Goal: Task Accomplishment & Management: Use online tool/utility

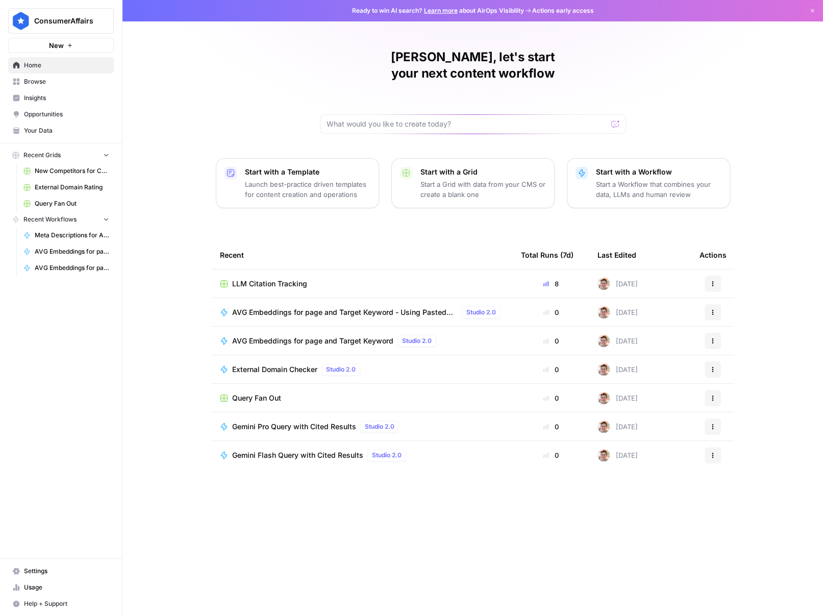
click at [387, 363] on div "External Domain Checker Studio 2.0" at bounding box center [362, 369] width 285 height 12
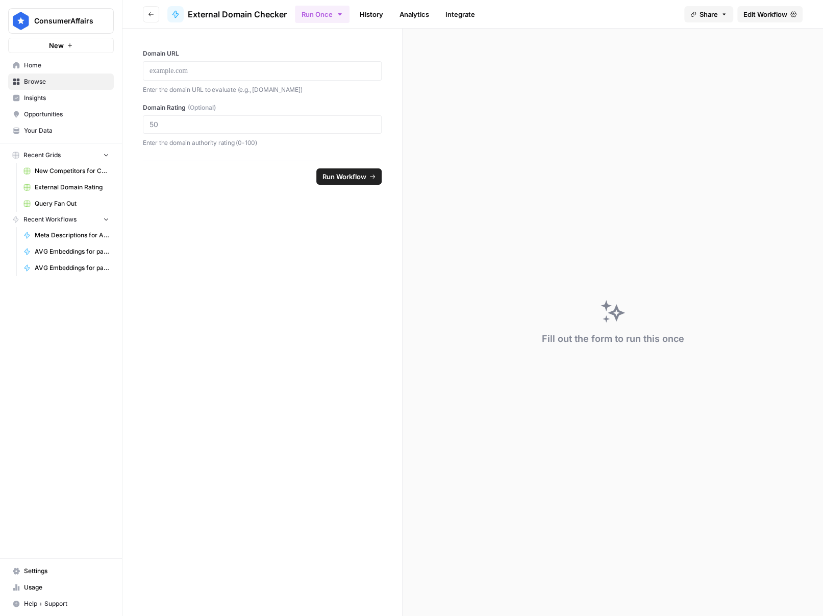
click at [124, 22] on icon "button" at bounding box center [123, 20] width 3 height 4
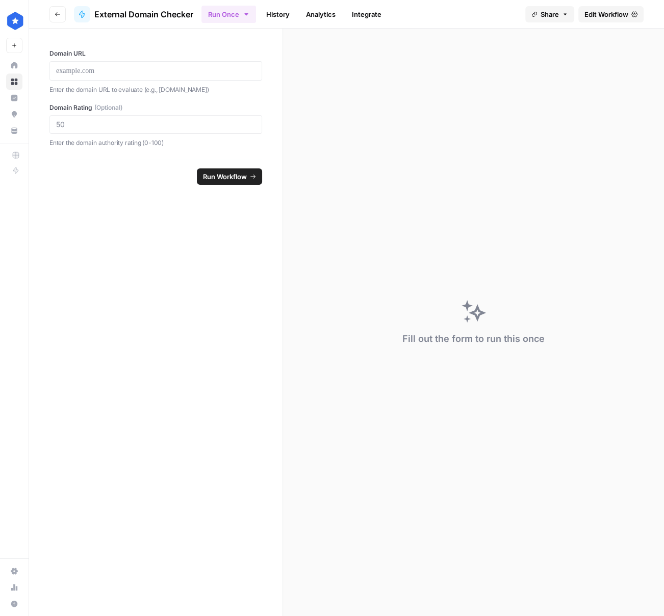
click at [613, 8] on link "Edit Workflow" at bounding box center [610, 14] width 65 height 16
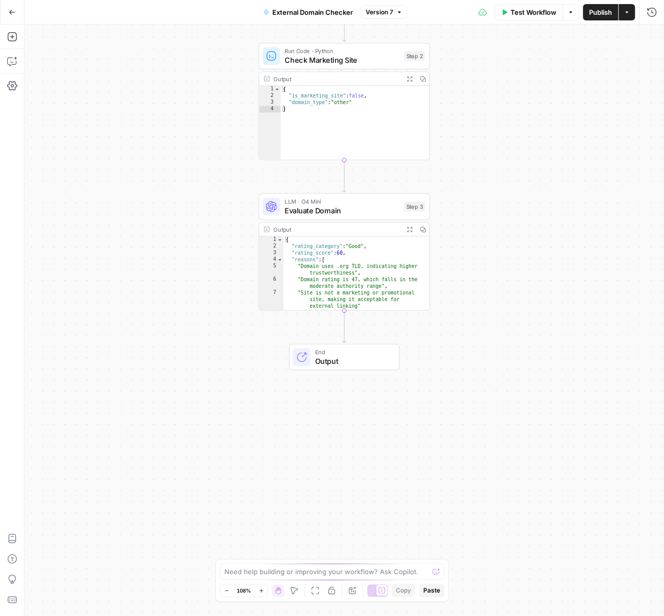
click at [381, 356] on span "Output" at bounding box center [352, 360] width 75 height 11
click at [653, 39] on icon "button" at bounding box center [651, 37] width 6 height 6
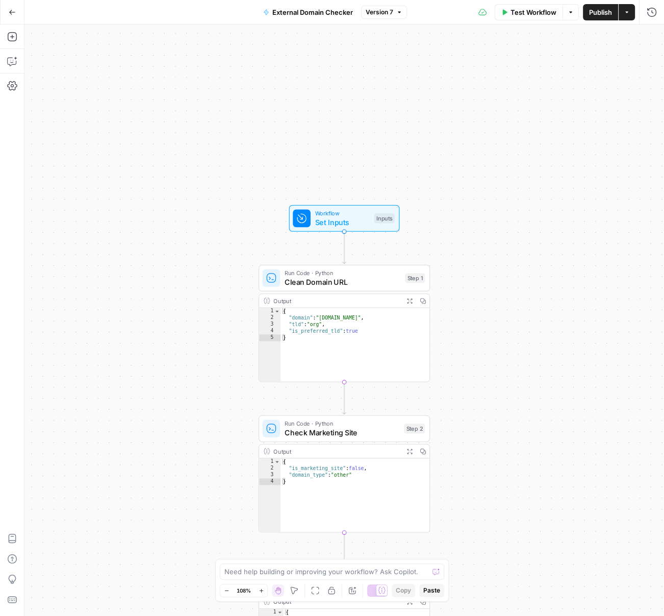
click at [15, 12] on span "Go Back" at bounding box center [15, 12] width 1 height 1
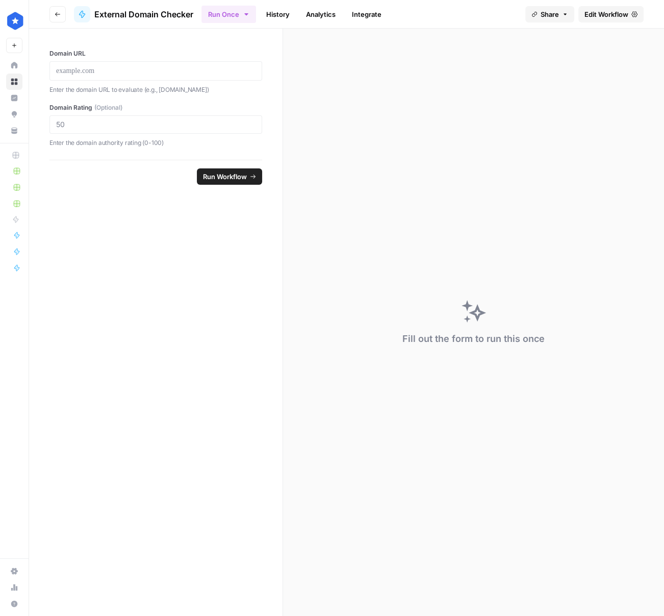
click at [85, 139] on p "Enter the domain authority rating (0-100)" at bounding box center [155, 143] width 213 height 10
click at [604, 17] on span "Edit Workflow" at bounding box center [606, 14] width 44 height 10
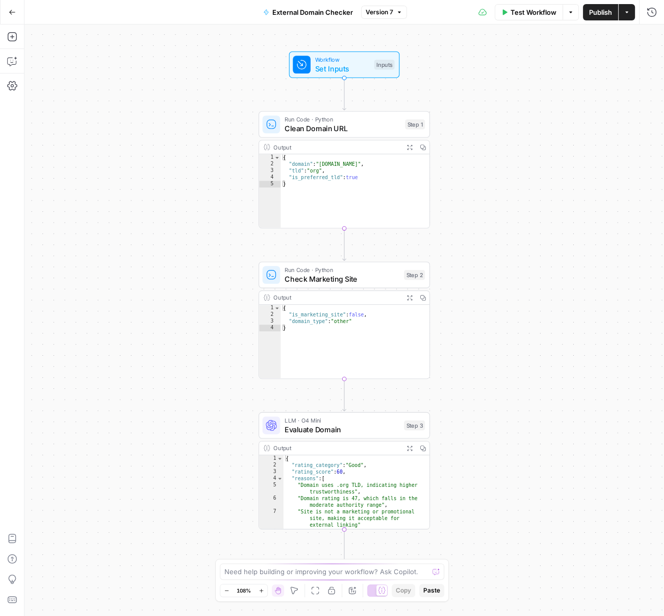
click at [359, 72] on span "Set Inputs" at bounding box center [342, 68] width 55 height 11
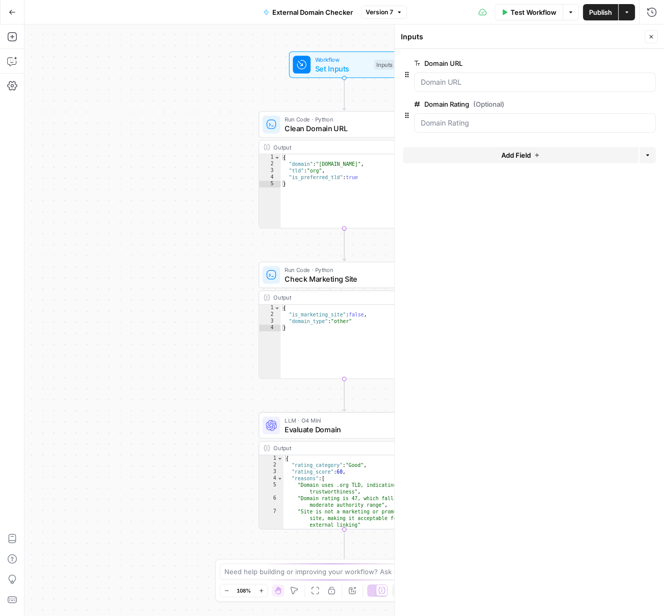
click at [615, 98] on button "edit field" at bounding box center [621, 104] width 39 height 12
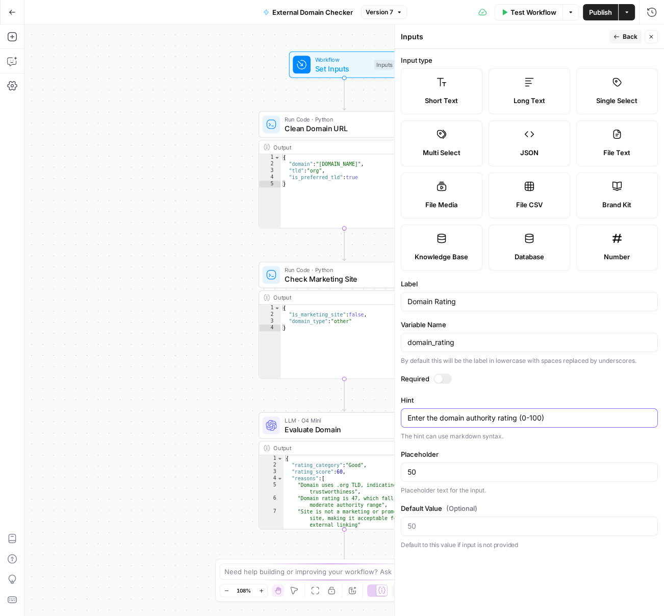
click at [490, 417] on textarea "Enter the domain authority rating (0-100)" at bounding box center [529, 418] width 244 height 10
click at [482, 418] on textarea "Enter the domain authority rating (0-100)" at bounding box center [529, 418] width 244 height 10
click at [489, 417] on textarea "Enter the domain rating (0-100)" at bounding box center [529, 418] width 244 height 10
click at [506, 419] on textarea "Enter the domain rating from ahrefs (0-100)" at bounding box center [529, 418] width 244 height 10
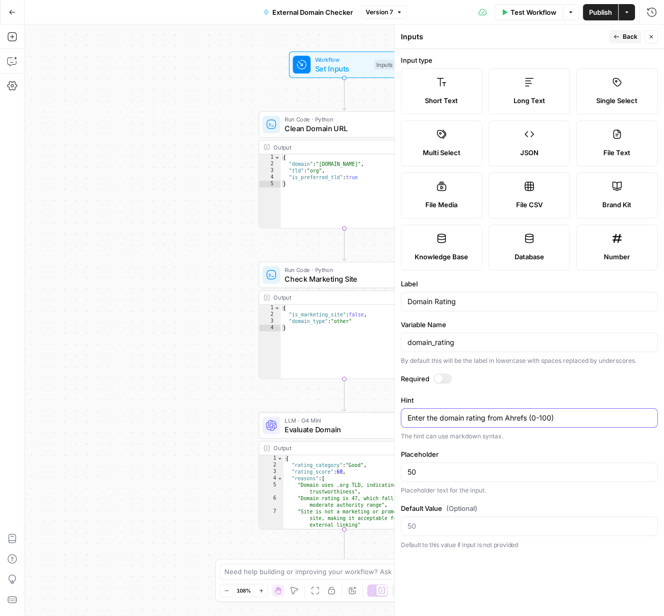
type textarea "Enter the domain rating from Ahrefs (0-100)"
click at [239, 212] on div "Workflow Set Inputs Inputs Run Code · Python Clean Domain URL Step 1 Output Exp…" at bounding box center [344, 319] width 640 height 591
click at [623, 37] on span "Back" at bounding box center [630, 36] width 15 height 9
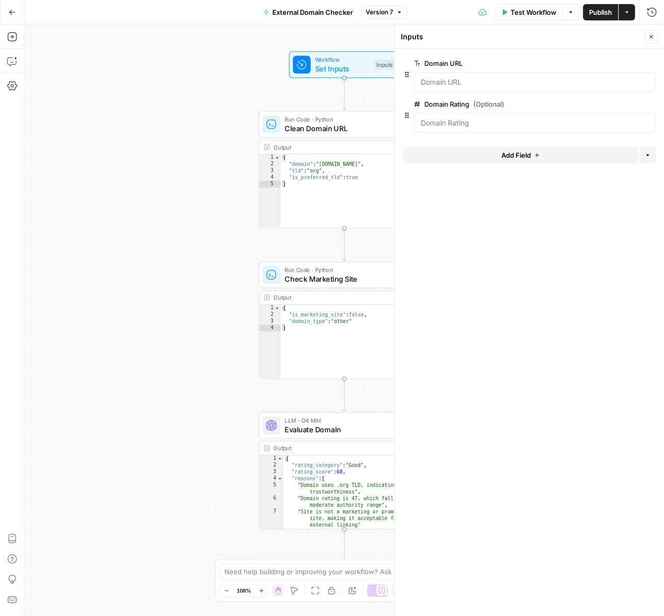
click at [596, 12] on span "Publish" at bounding box center [600, 12] width 23 height 10
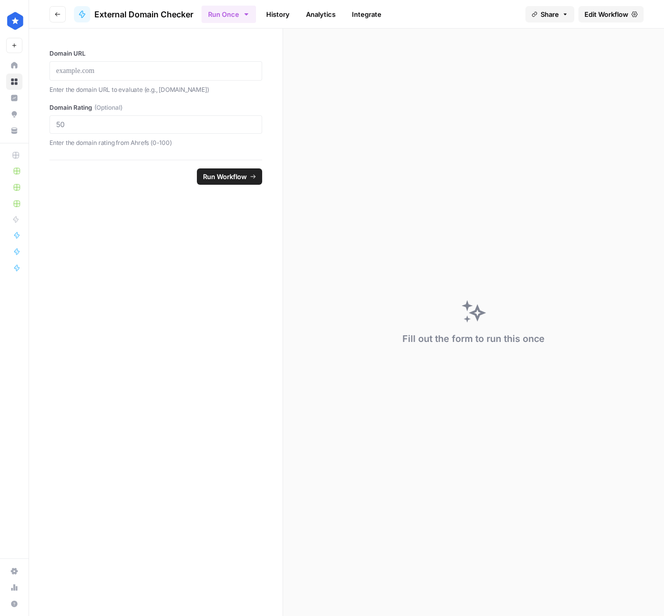
drag, startPoint x: 505, startPoint y: 262, endPoint x: 492, endPoint y: 260, distance: 13.9
click at [504, 262] on div "Fill out the form to run this once" at bounding box center [473, 322] width 381 height 587
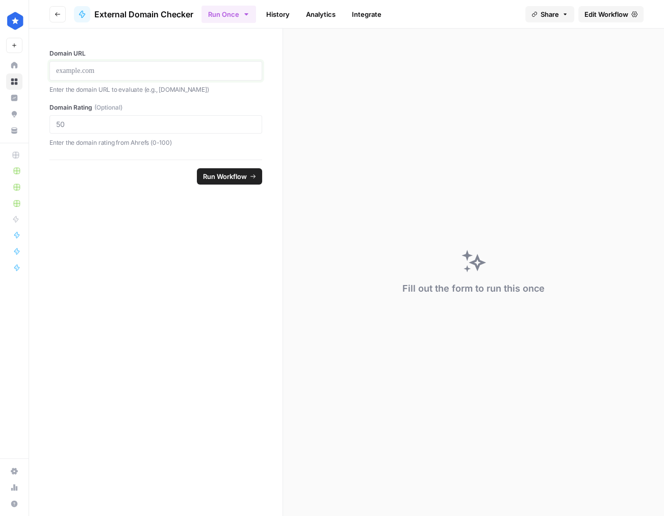
click at [134, 71] on p at bounding box center [155, 71] width 199 height 10
click at [149, 134] on div "Domain Rating (Optional) Enter the domain rating from Ahrefs (0-100)" at bounding box center [155, 125] width 213 height 45
click at [148, 130] on div at bounding box center [155, 124] width 213 height 18
click at [146, 127] on input "Domain Rating (Optional)" at bounding box center [155, 124] width 199 height 9
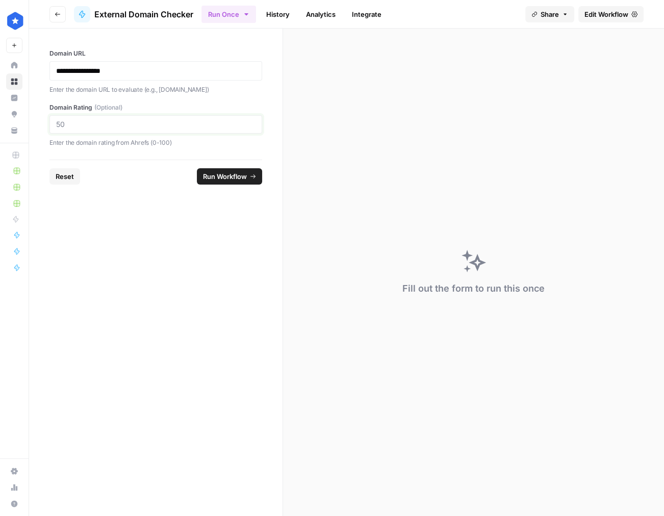
click at [146, 127] on input "Domain Rating (Optional)" at bounding box center [155, 124] width 199 height 9
type input "13"
click at [239, 176] on span "Run Workflow" at bounding box center [225, 176] width 44 height 10
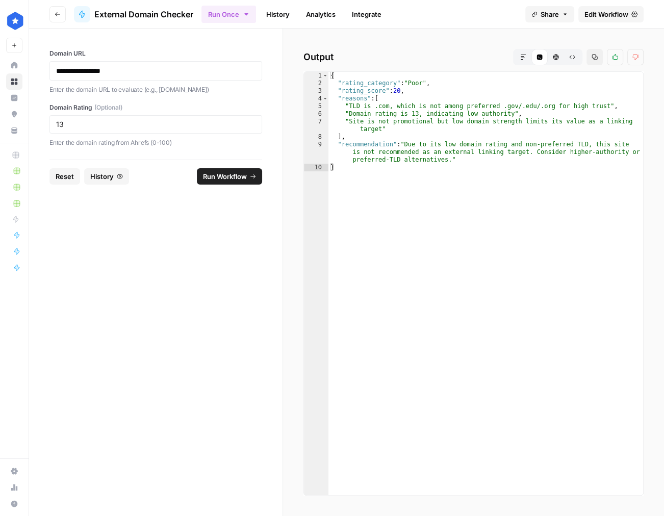
click at [400, 84] on div "{ "rating_category" : "Poor" , "rating_score" : 20 , "reasons" : [ "TLD is .com…" at bounding box center [485, 291] width 315 height 439
click at [412, 81] on div "{ "rating_category" : "Poor" , "rating_score" : 20 , "reasons" : [ "TLD is .com…" at bounding box center [485, 291] width 315 height 439
drag, startPoint x: 412, startPoint y: 81, endPoint x: 459, endPoint y: 87, distance: 47.9
click at [416, 80] on div "{ "rating_category" : "Poor" , "rating_score" : 20 , "reasons" : [ "TLD is .com…" at bounding box center [485, 291] width 315 height 439
click at [465, 88] on div "{ "rating_category" : "Poor" , "rating_score" : 20 , "reasons" : [ "TLD is .com…" at bounding box center [485, 291] width 315 height 439
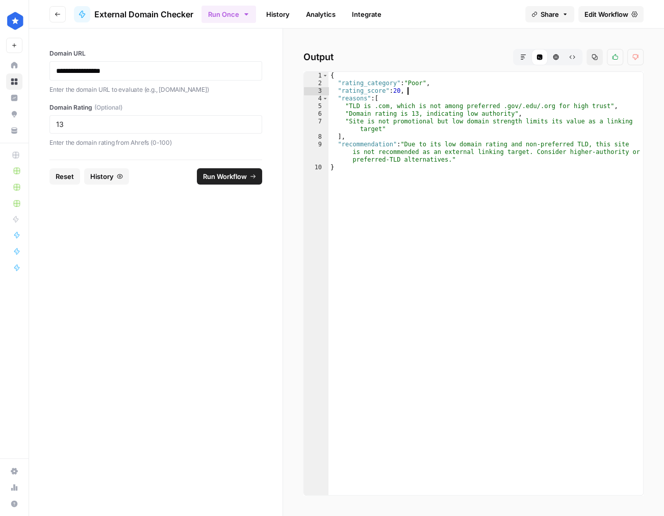
click at [445, 86] on div "{ "rating_category" : "Poor" , "rating_score" : 20 , "reasons" : [ "TLD is .com…" at bounding box center [485, 291] width 315 height 439
drag, startPoint x: 393, startPoint y: 91, endPoint x: 418, endPoint y: 91, distance: 24.5
click at [396, 91] on div "{ "rating_category" : "Poor" , "rating_score" : 20 , "reasons" : [ "TLD is .com…" at bounding box center [485, 291] width 315 height 439
click at [479, 85] on div "{ "rating_category" : "Poor" , "rating_score" : 20 , "reasons" : [ "TLD is .com…" at bounding box center [485, 291] width 315 height 439
click at [343, 106] on div "{ "rating_category" : "Poor" , "rating_score" : 20 , "reasons" : [ "TLD is .com…" at bounding box center [485, 291] width 315 height 439
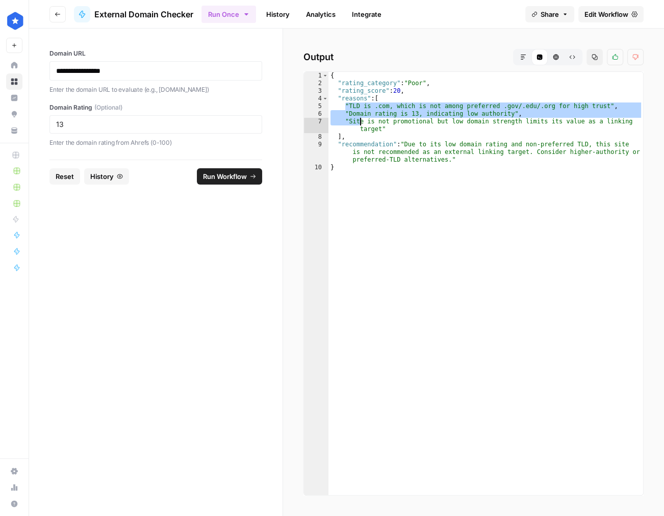
drag, startPoint x: 345, startPoint y: 106, endPoint x: 360, endPoint y: 119, distance: 20.2
click at [360, 119] on div "{ "rating_category" : "Poor" , "rating_score" : 20 , "reasons" : [ "TLD is .com…" at bounding box center [485, 291] width 315 height 439
click at [397, 144] on div "{ "rating_category" : "Poor" , "rating_score" : 20 , "reasons" : [ "TLD is .com…" at bounding box center [485, 291] width 315 height 439
type textarea "**********"
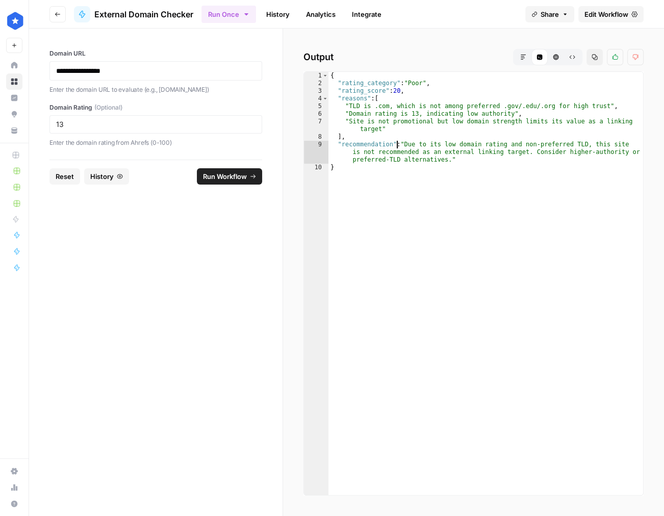
click at [400, 145] on div "{ "rating_category" : "Poor" , "rating_score" : 20 , "reasons" : [ "TLD is .com…" at bounding box center [485, 291] width 315 height 439
drag, startPoint x: 384, startPoint y: 152, endPoint x: 509, endPoint y: 144, distance: 125.7
click at [508, 144] on div "{ "rating_category" : "Poor" , "rating_score" : 20 , "reasons" : [ "TLD is .com…" at bounding box center [485, 291] width 315 height 439
click at [516, 157] on div "{ "rating_category" : "Poor" , "rating_score" : 20 , "reasons" : [ "TLD is .com…" at bounding box center [485, 291] width 315 height 439
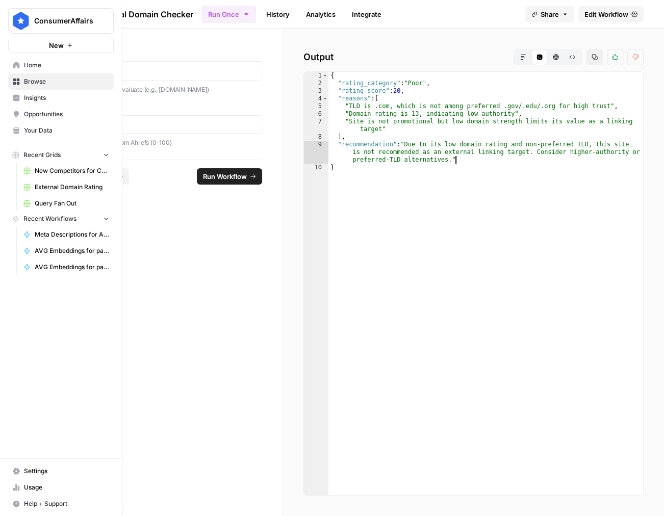
click at [15, 65] on icon at bounding box center [16, 65] width 7 height 7
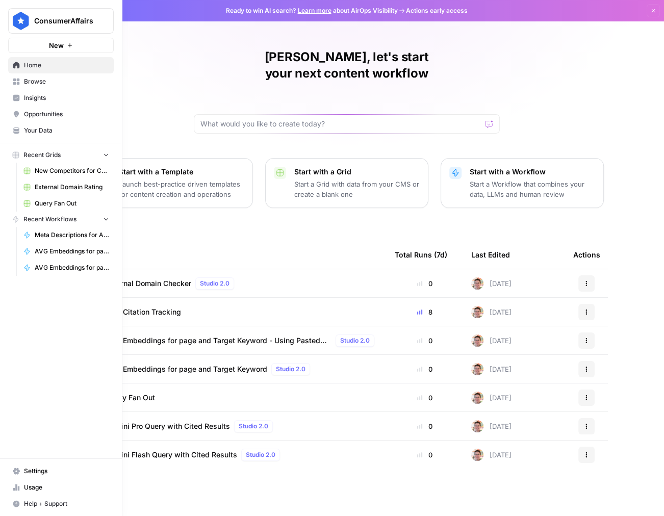
click at [44, 82] on span "Browse" at bounding box center [66, 81] width 85 height 9
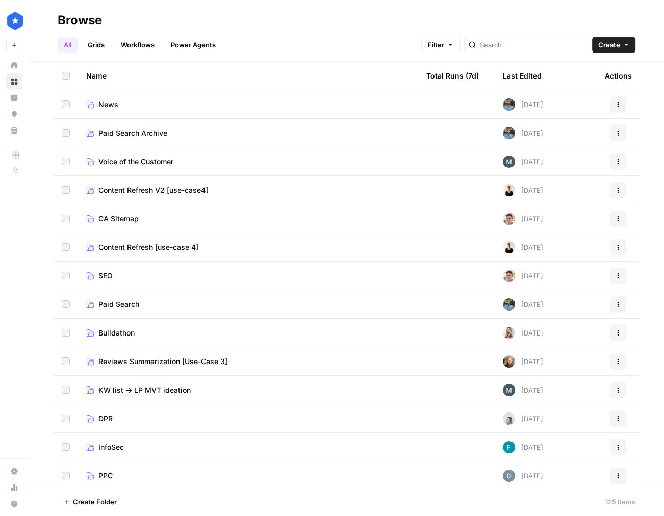
click at [106, 275] on span "SEO" at bounding box center [105, 276] width 14 height 10
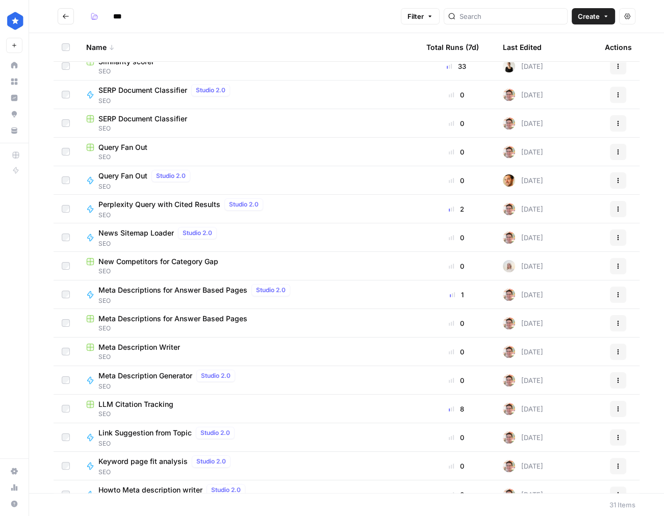
scroll to position [293, 0]
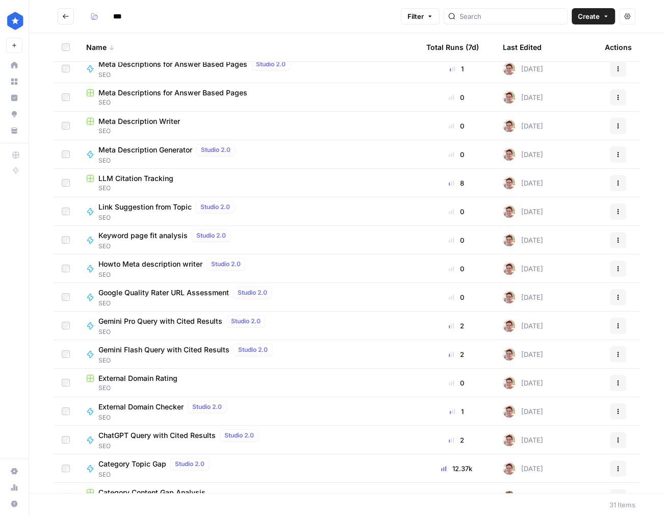
click at [135, 380] on span "External Domain Rating" at bounding box center [137, 378] width 79 height 10
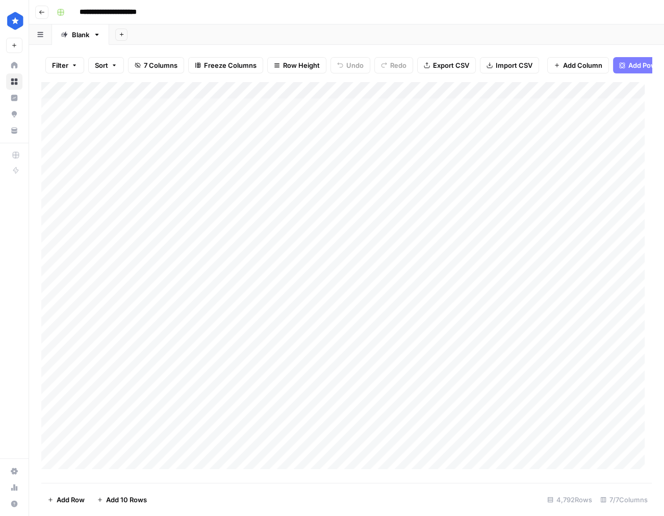
click at [340, 97] on div "Add Column" at bounding box center [346, 279] width 610 height 394
click at [391, 335] on div "Add Column" at bounding box center [346, 279] width 610 height 394
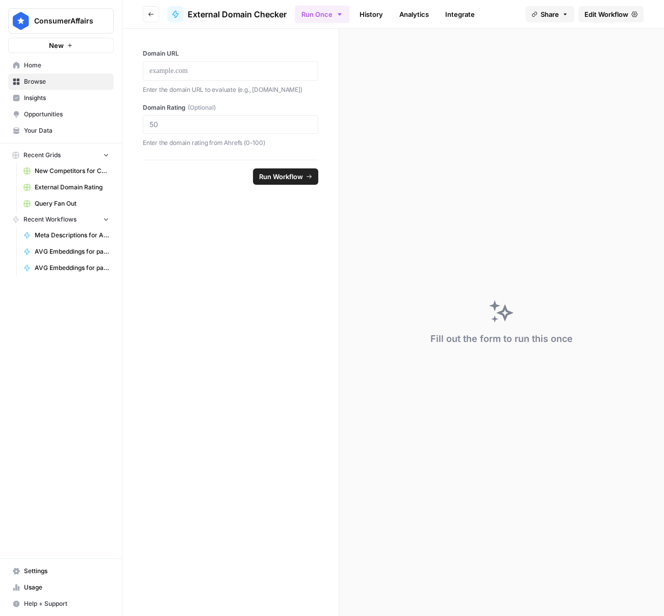
click at [28, 80] on span "Browse" at bounding box center [66, 81] width 85 height 9
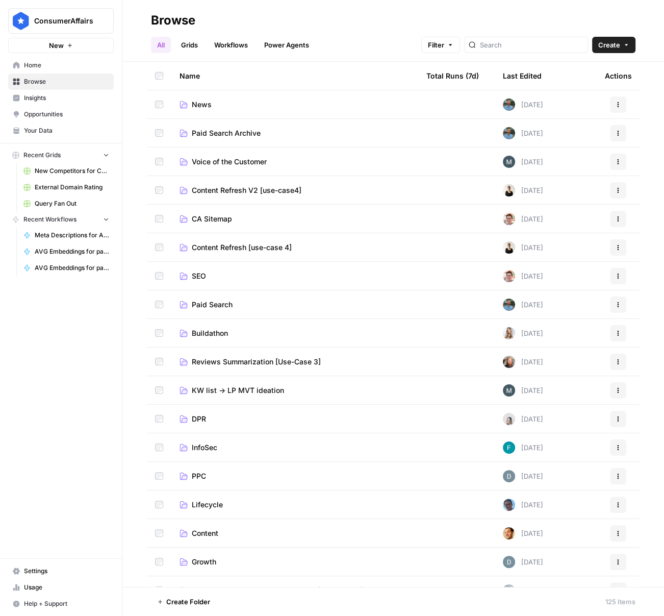
click at [202, 277] on span "SEO" at bounding box center [199, 276] width 14 height 10
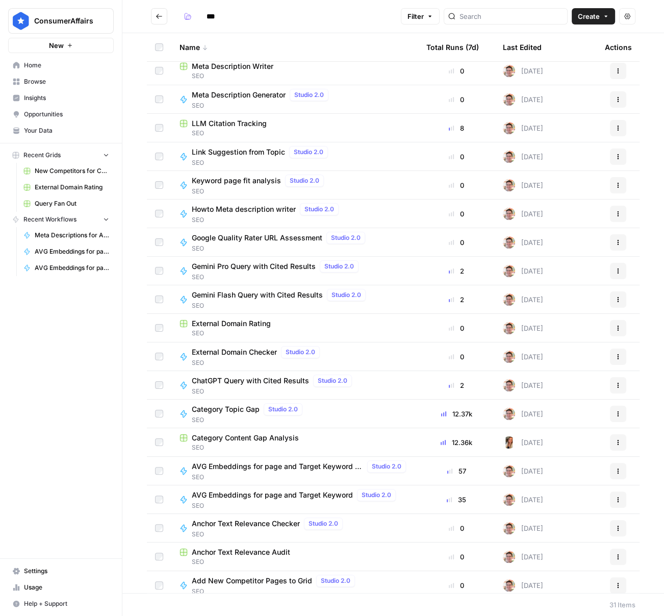
scroll to position [354, 0]
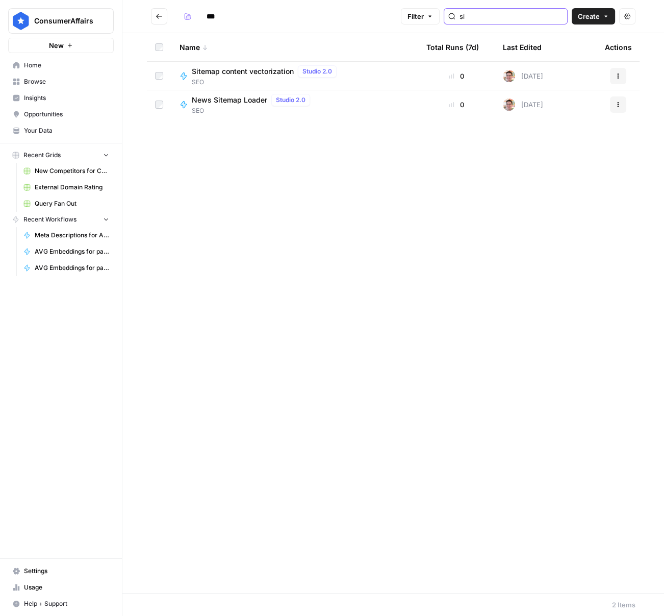
type input "s"
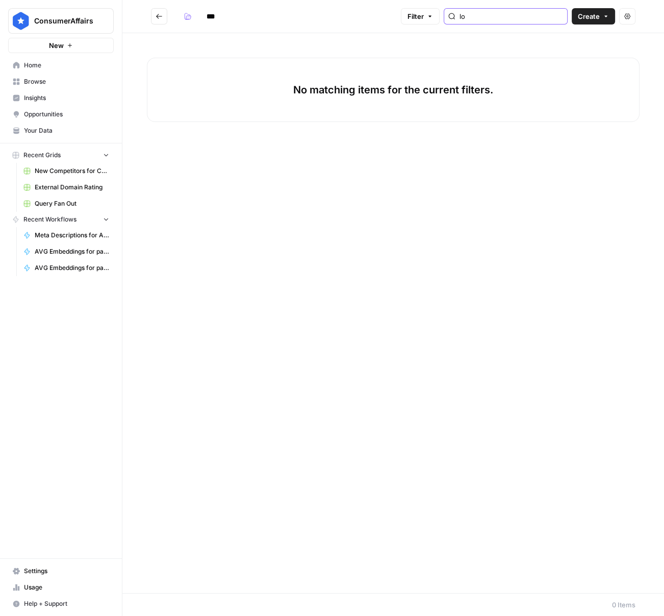
type input "l"
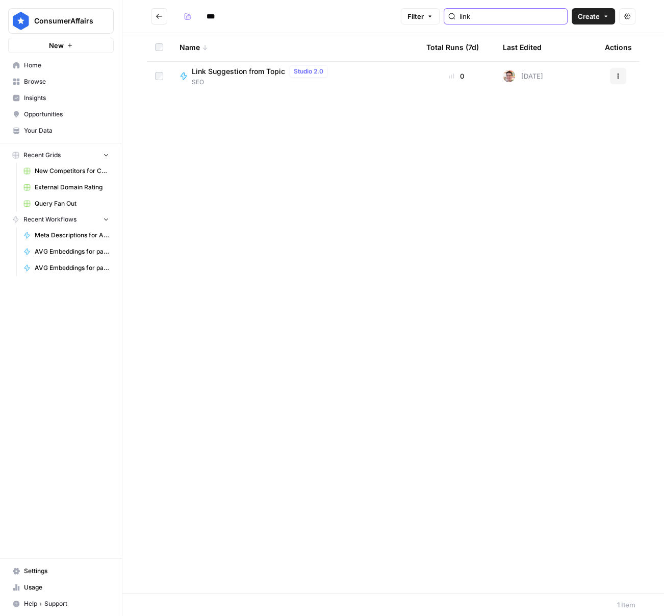
type input "link"
click at [248, 74] on span "Link Suggestion from Topic" at bounding box center [238, 71] width 93 height 10
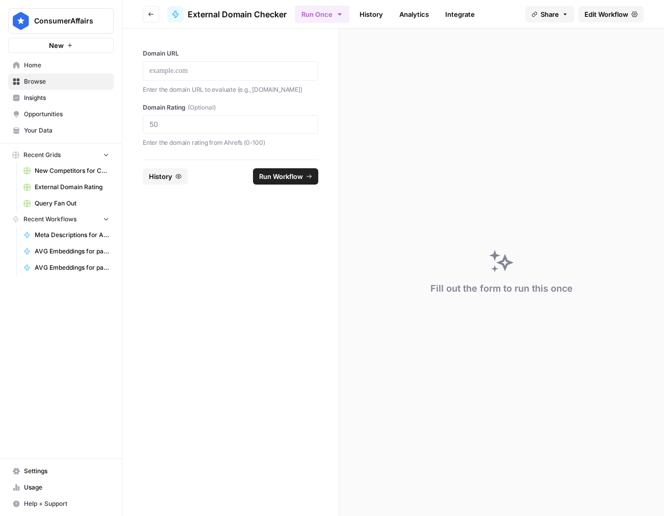
click at [440, 151] on div "Fill out the form to run this once" at bounding box center [501, 273] width 325 height 488
